Goal: Task Accomplishment & Management: Check status

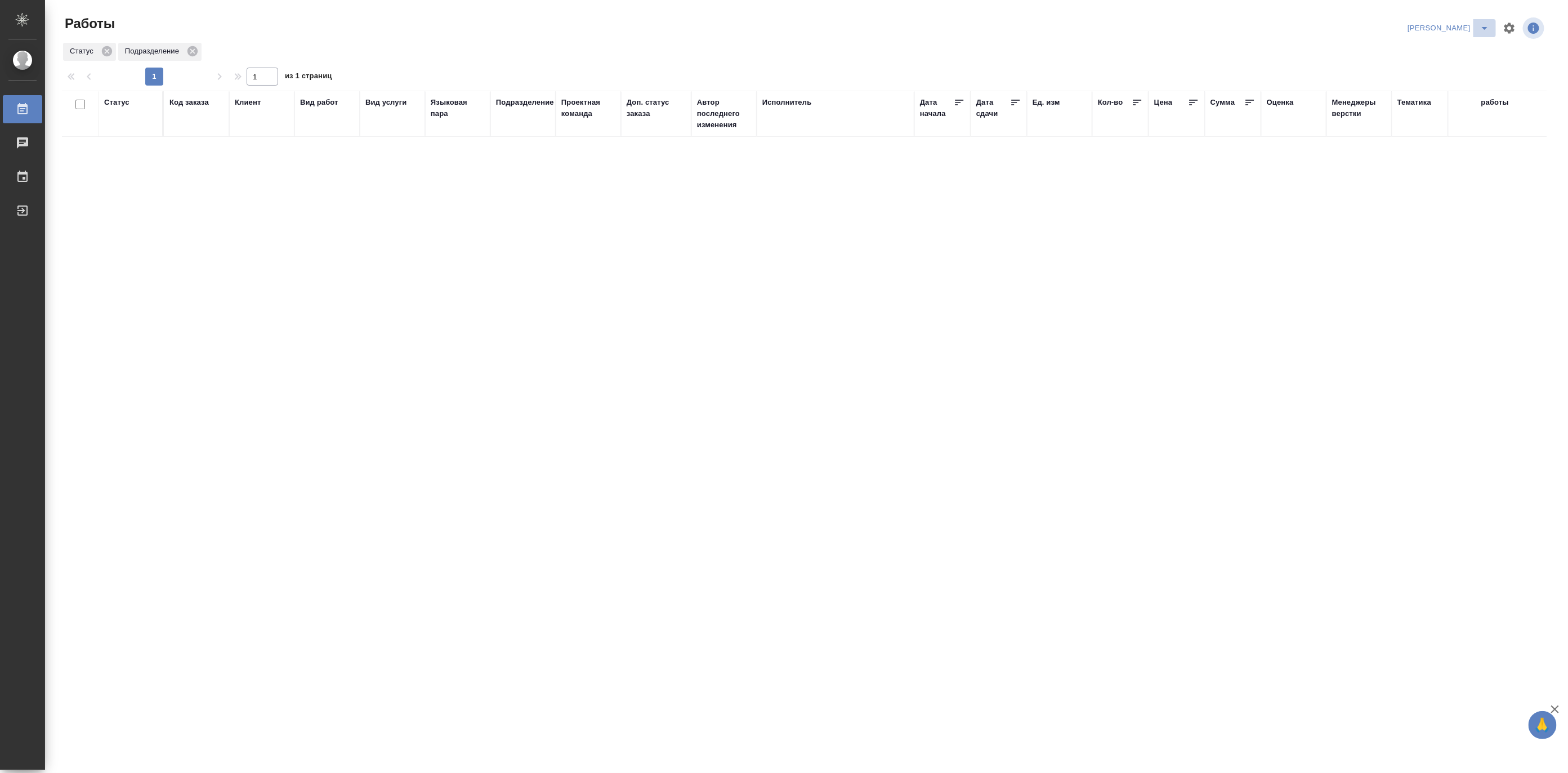
click at [1486, 30] on icon "split button" at bounding box center [1484, 28] width 13 height 13
click at [1436, 84] on li "Ждемс" at bounding box center [1442, 86] width 108 height 18
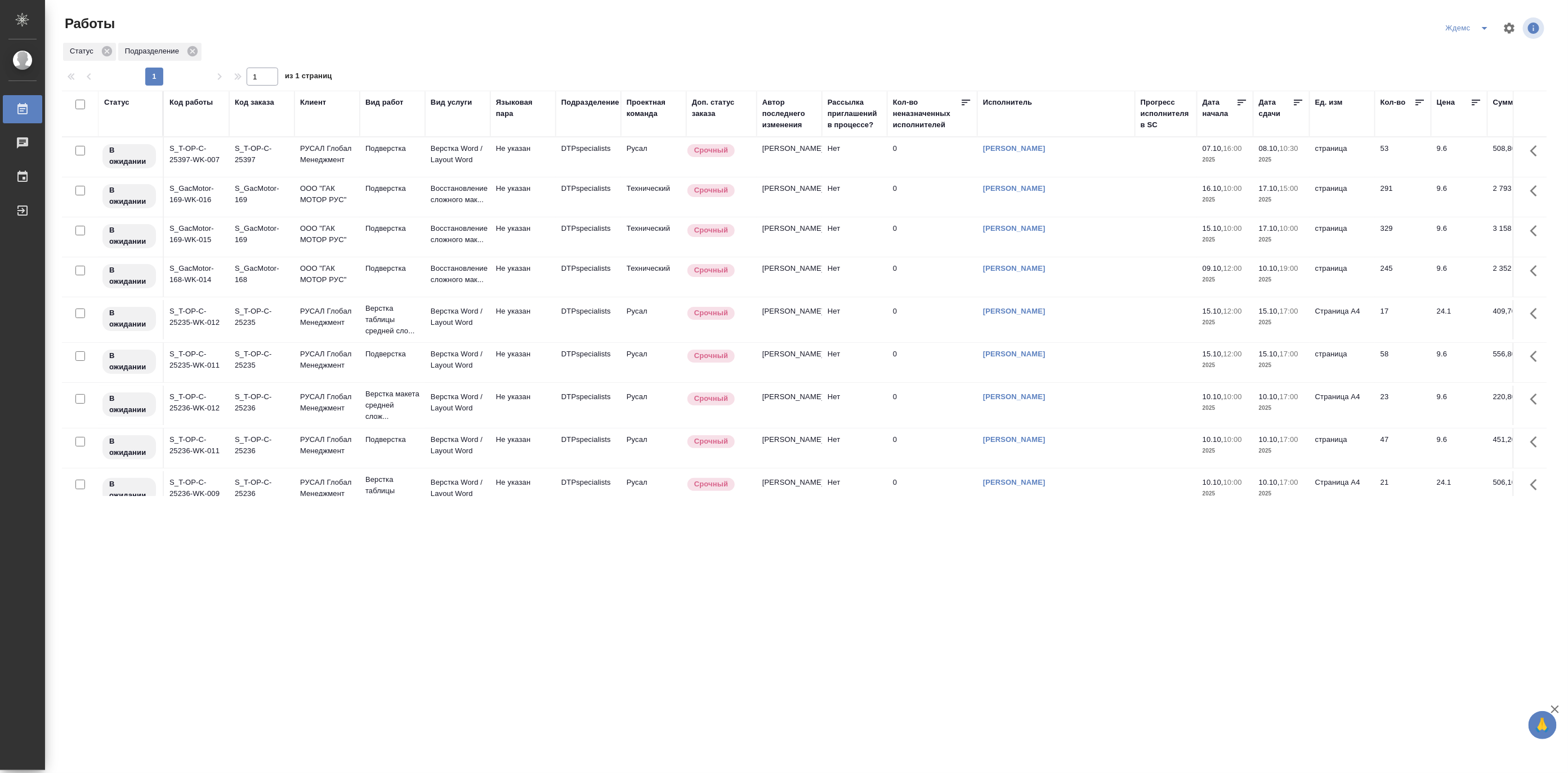
click at [1269, 153] on span "08.10, 10:30" at bounding box center [1281, 148] width 45 height 11
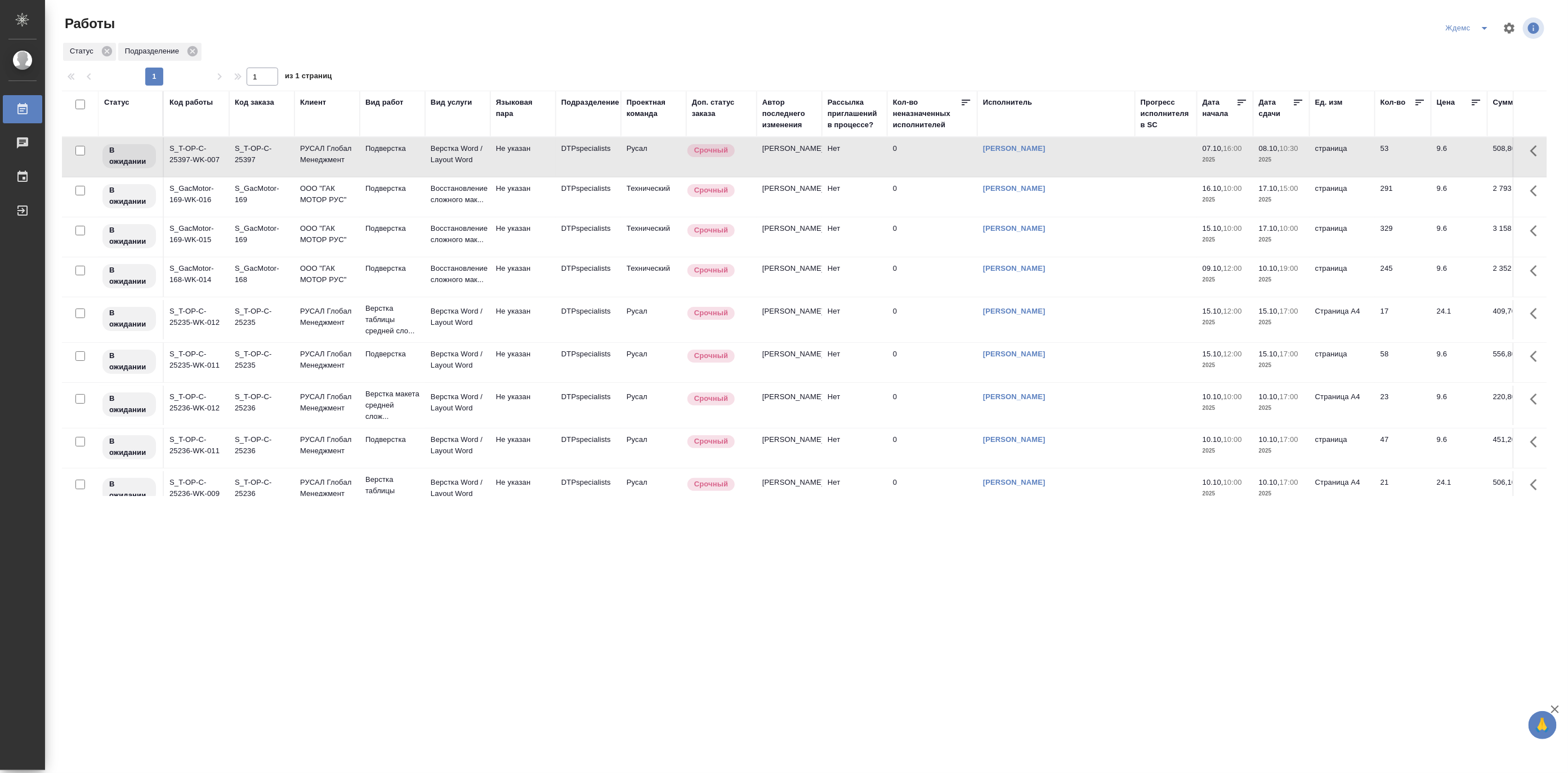
click at [1269, 153] on span "08.10, 10:30" at bounding box center [1281, 148] width 45 height 11
click at [405, 156] on td "Подверстка" at bounding box center [392, 157] width 65 height 39
click at [1226, 272] on p "12:00" at bounding box center [1233, 268] width 19 height 9
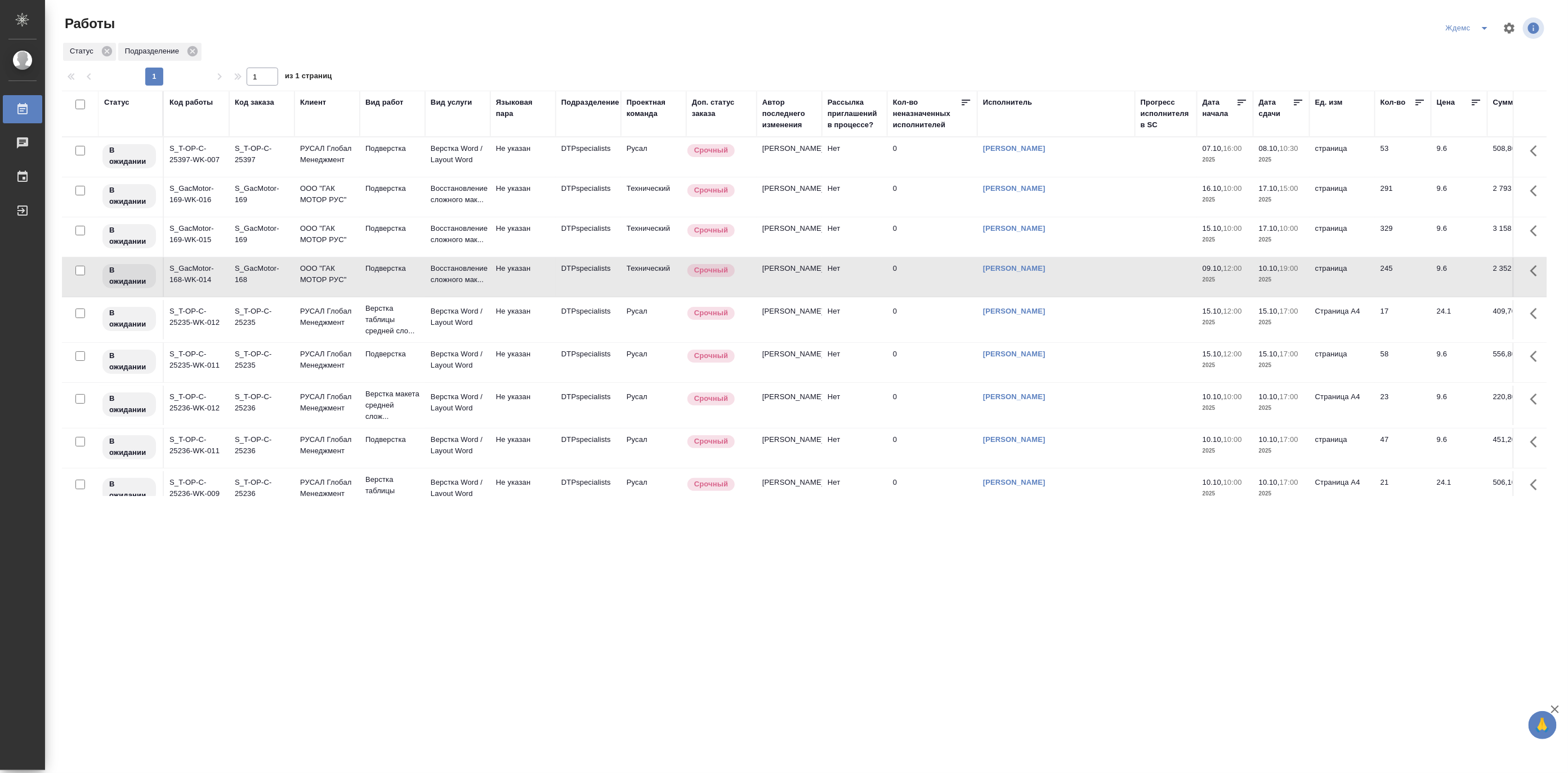
click at [1227, 286] on p "2025" at bounding box center [1224, 280] width 45 height 11
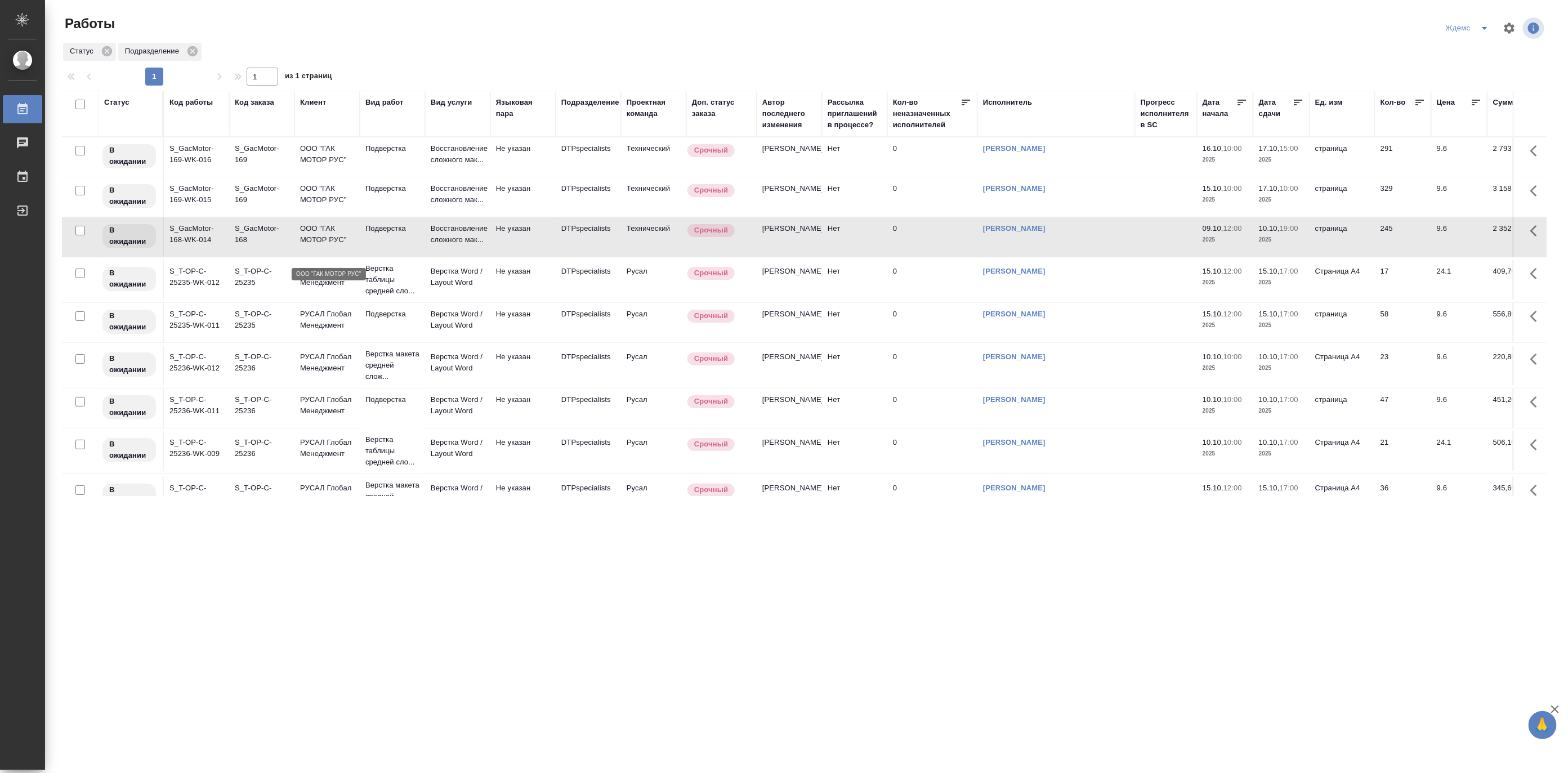
click at [335, 242] on p "ООО "ГАК МОТОР РУС"" at bounding box center [327, 234] width 54 height 23
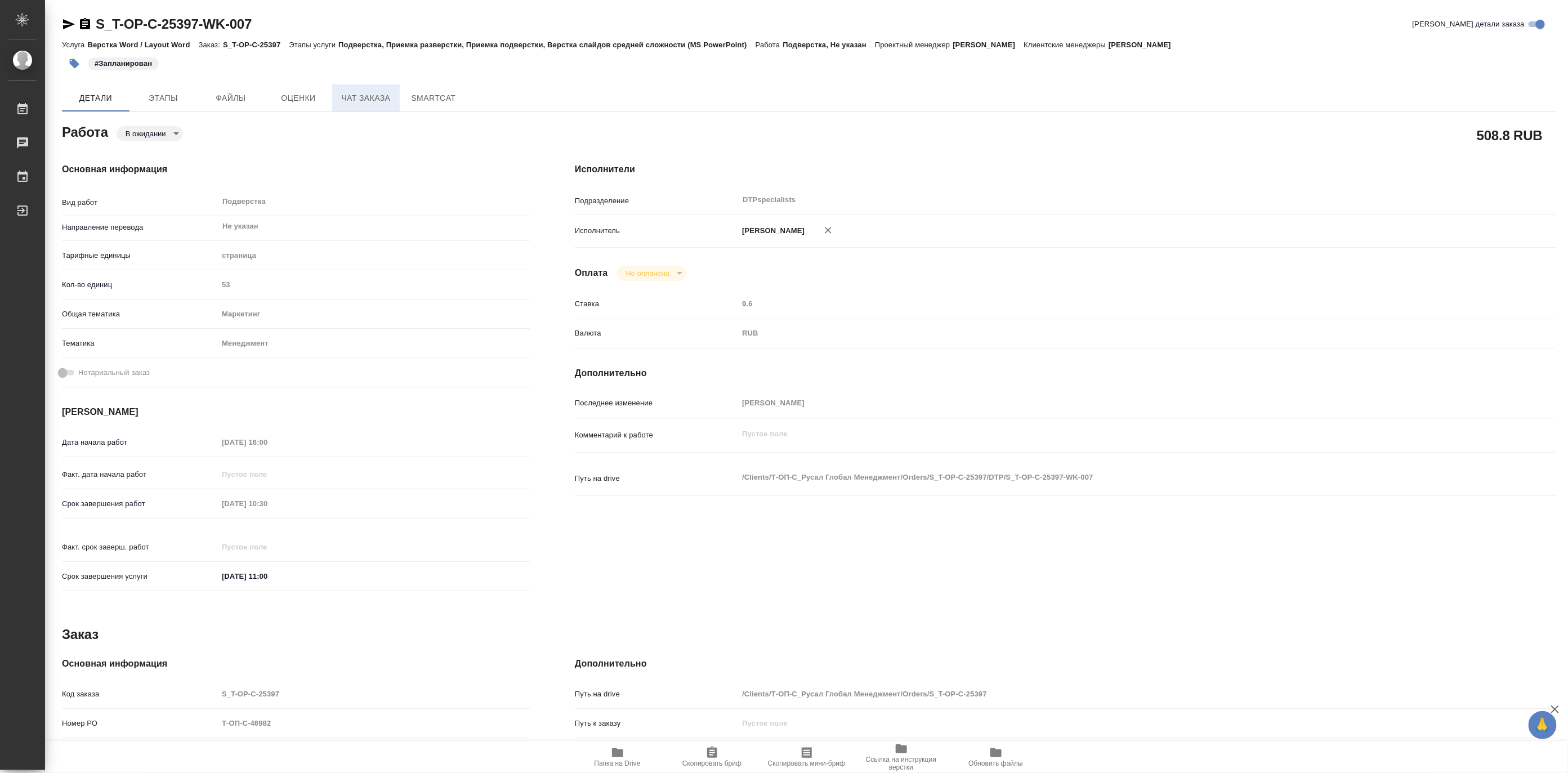
click at [371, 91] on span "Чат заказа" at bounding box center [366, 99] width 54 height 14
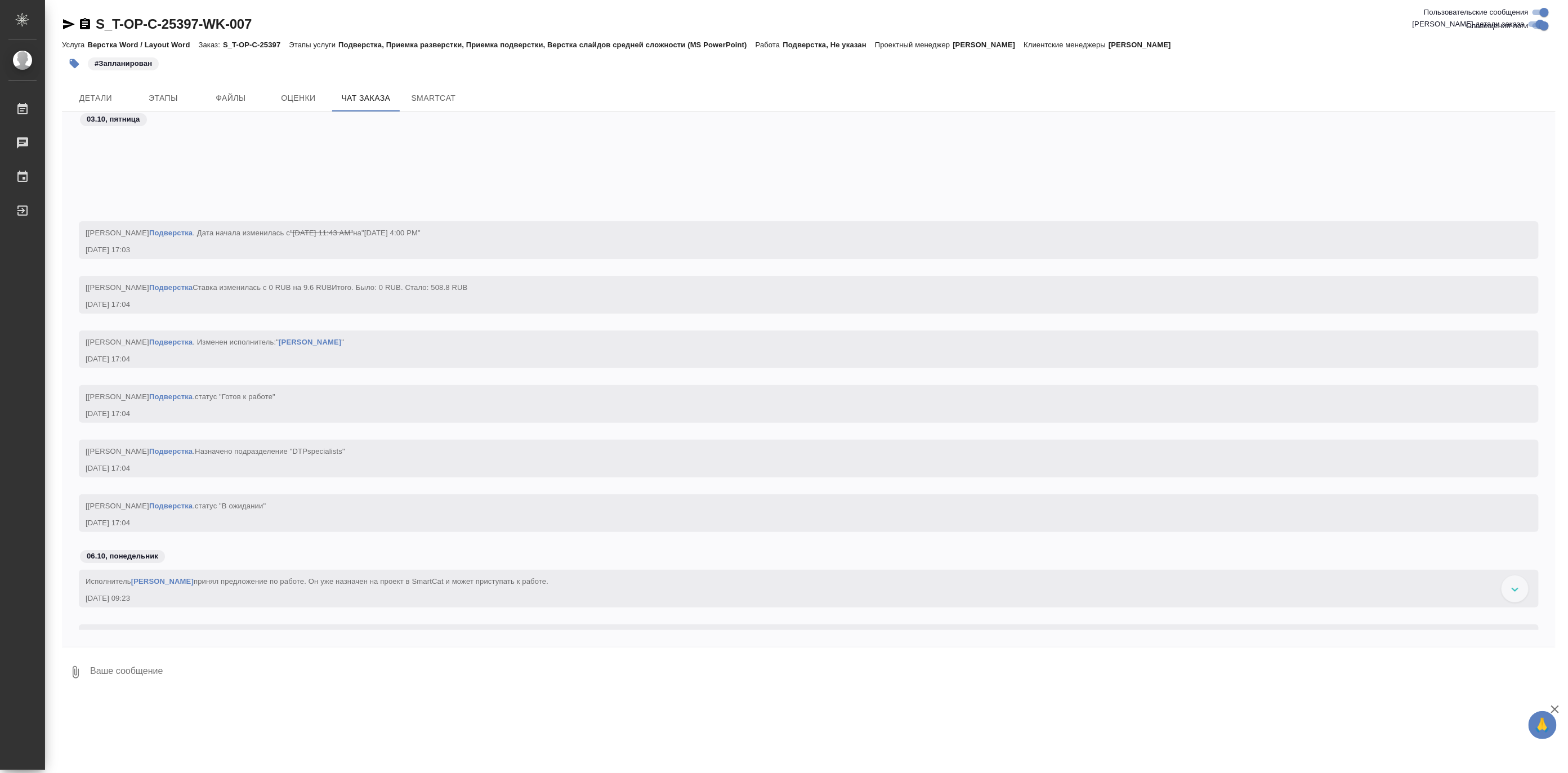
scroll to position [5177, 0]
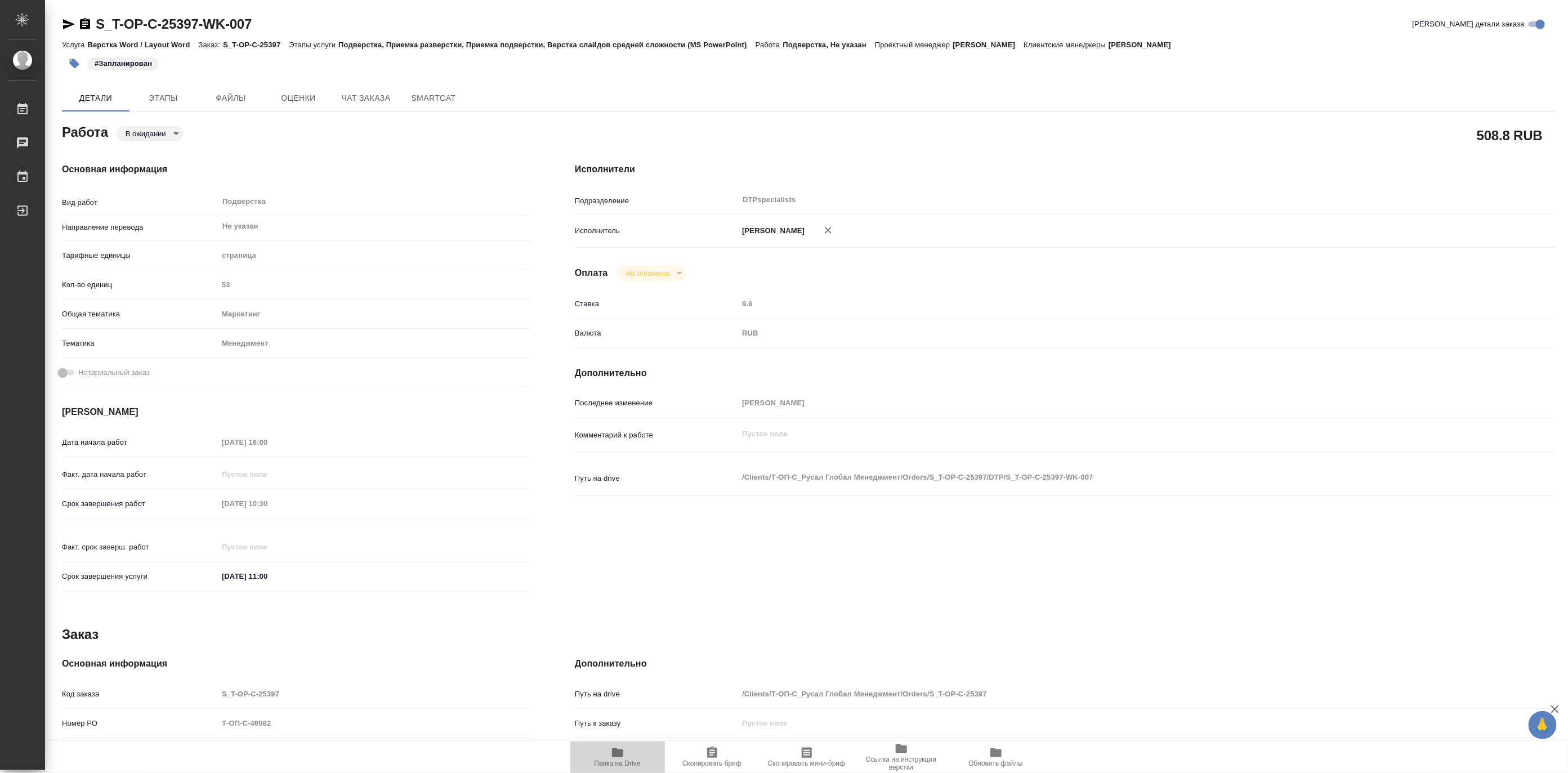
click at [625, 758] on span "Папка на Drive" at bounding box center [618, 756] width 81 height 21
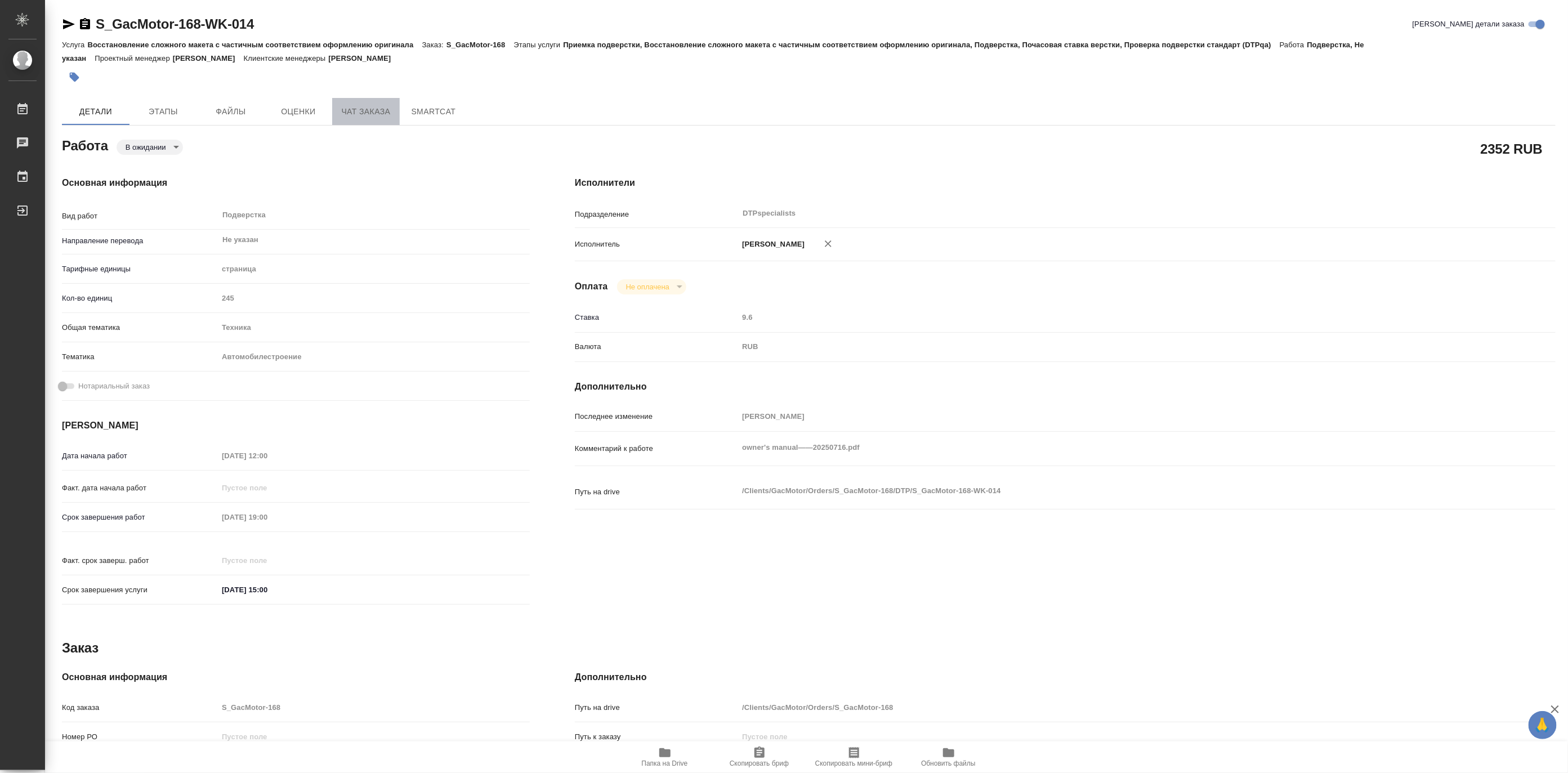
click at [364, 107] on span "Чат заказа" at bounding box center [366, 112] width 54 height 14
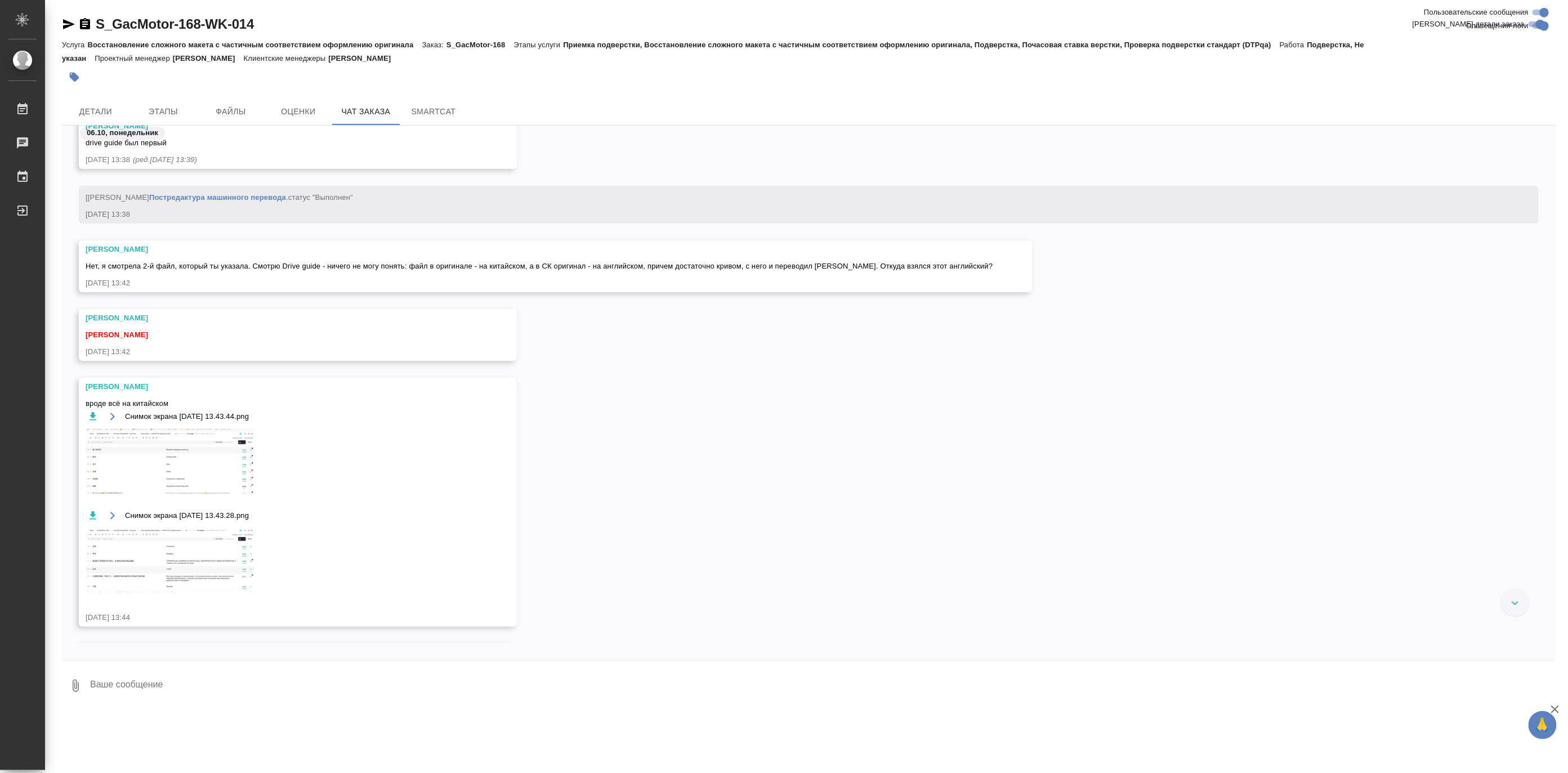
scroll to position [24963, 0]
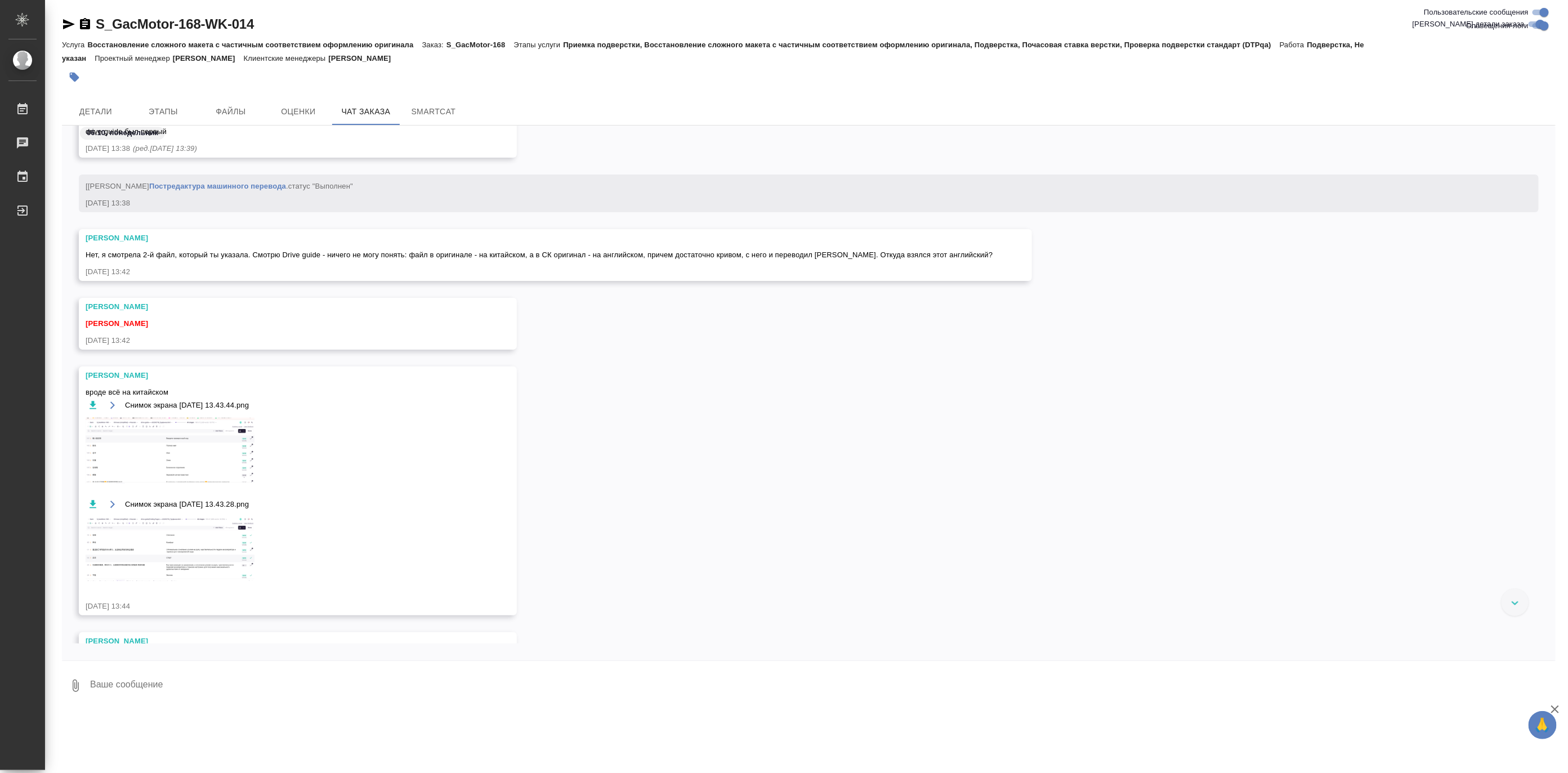
click at [217, 441] on img at bounding box center [170, 451] width 169 height 66
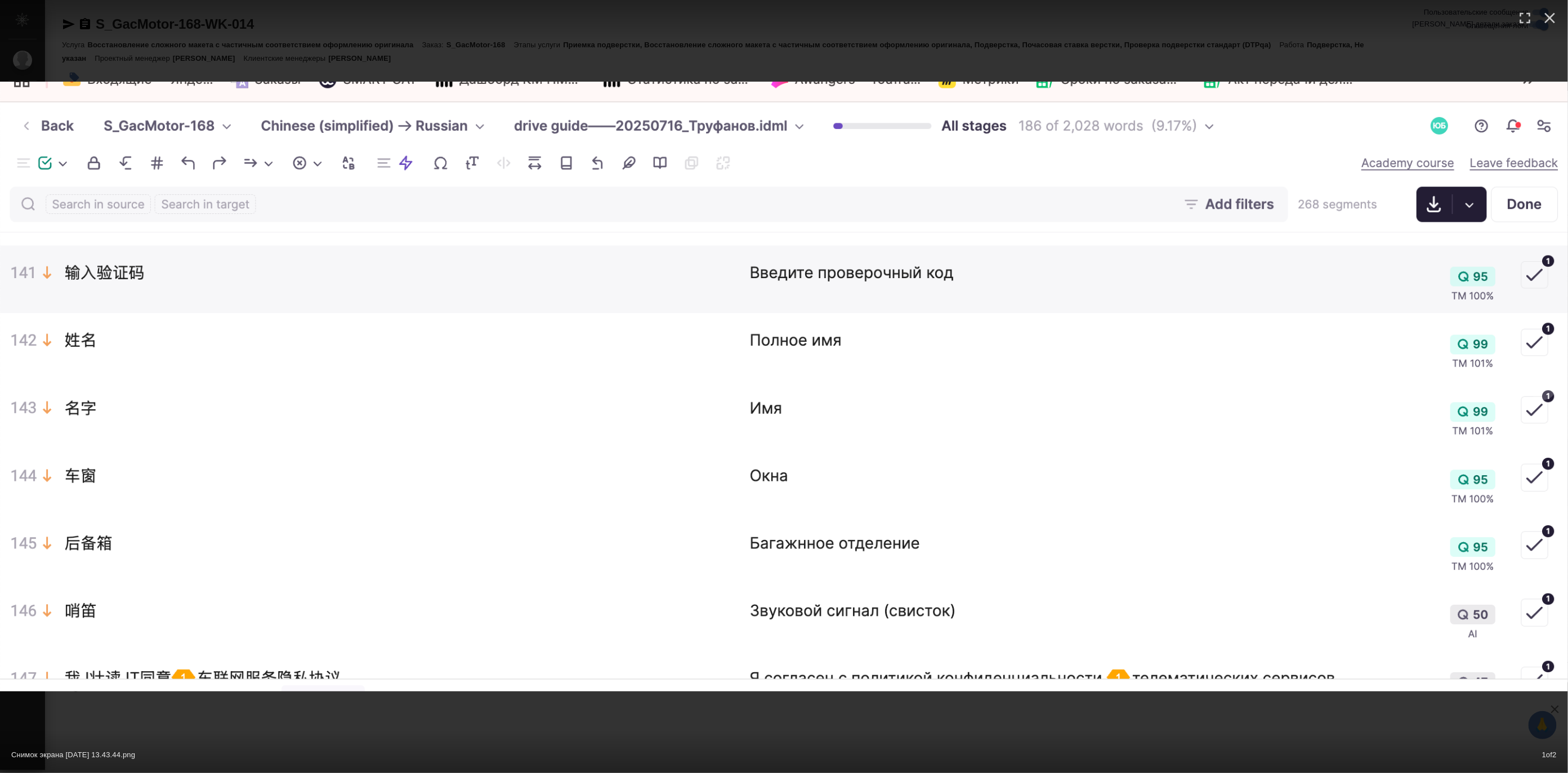
click at [498, 370] on img at bounding box center [784, 386] width 1568 height 610
click at [767, 716] on div "Снимок экрана [DATE] 13.43.44.png 1 of 2" at bounding box center [784, 386] width 1568 height 773
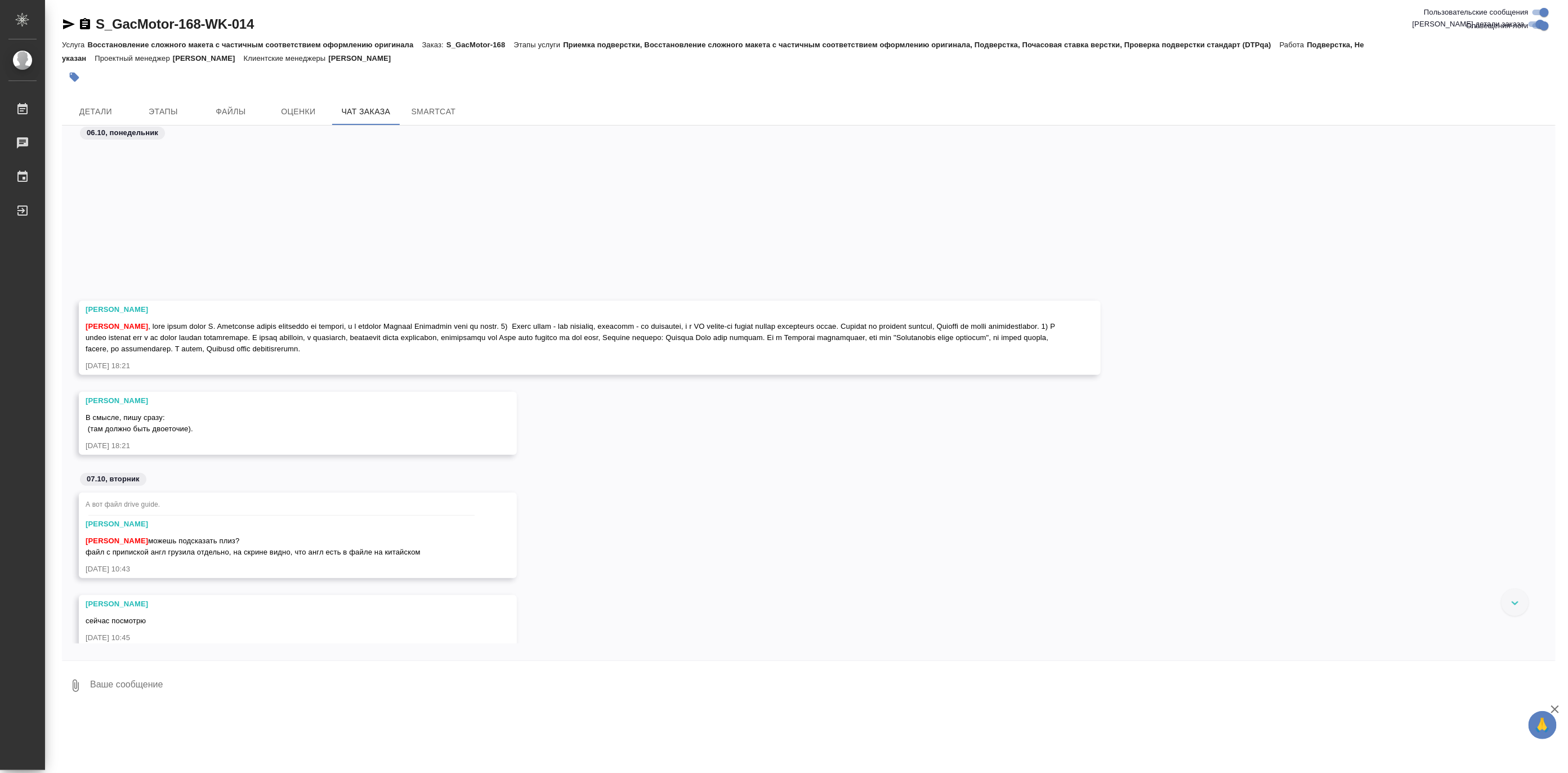
scroll to position [25645, 0]
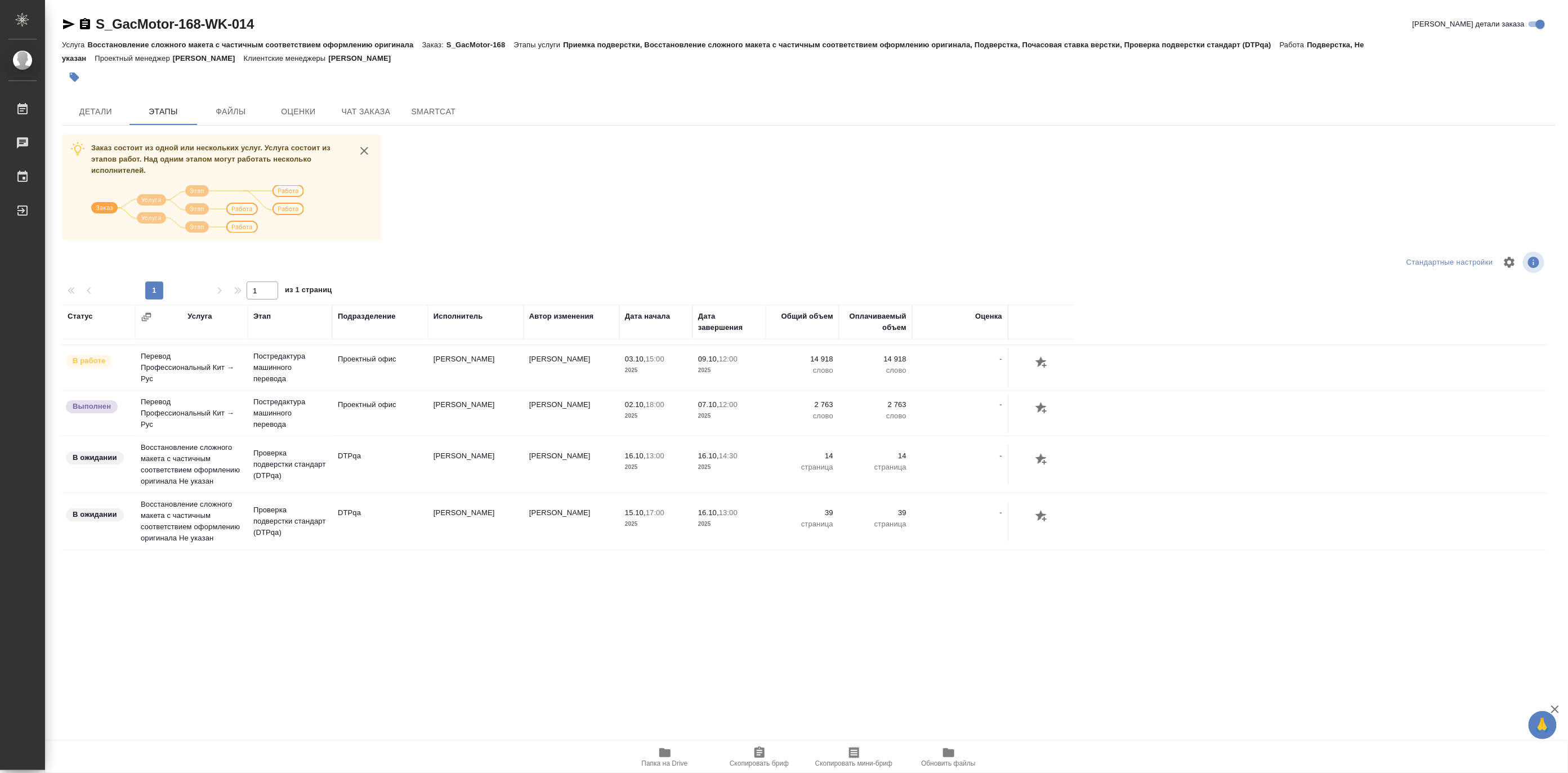
scroll to position [39, 0]
